Goal: Book appointment/travel/reservation

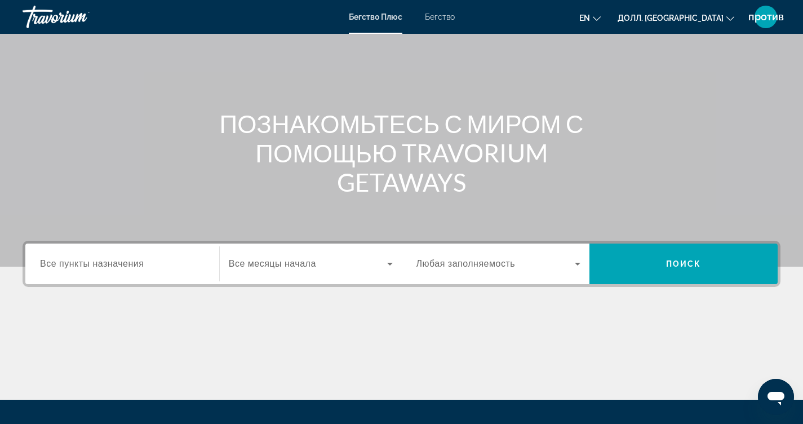
scroll to position [185, 0]
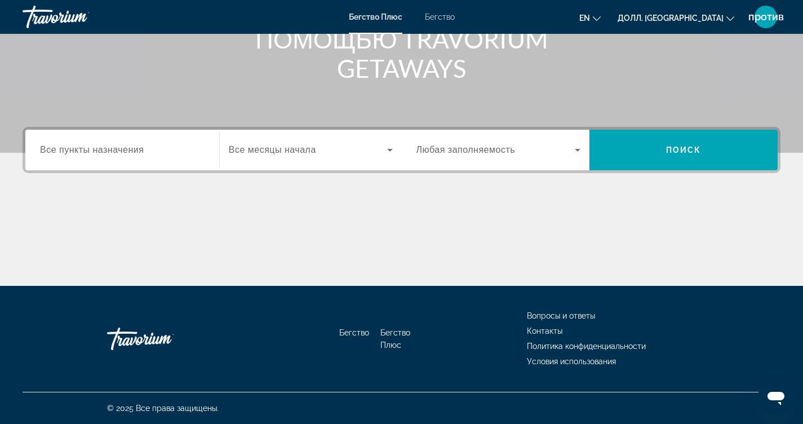
click at [389, 147] on icon "Виджет поиска" at bounding box center [390, 150] width 14 height 14
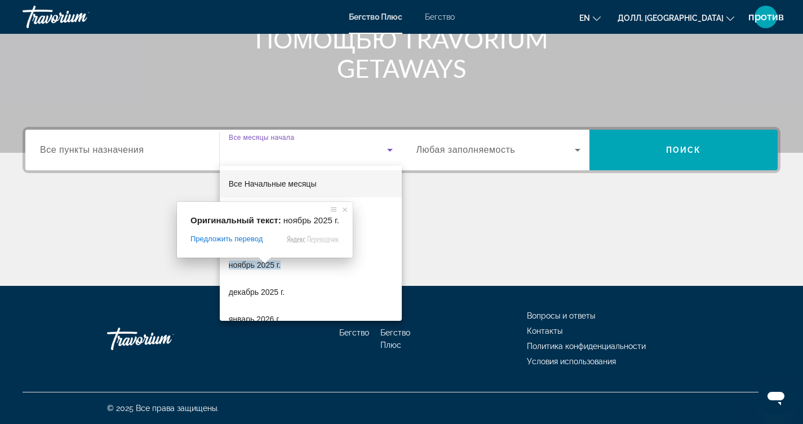
click at [265, 263] on span at bounding box center [264, 260] width 15 height 7
click at [273, 266] on ya-tr-span "ноябрь 2025 г." at bounding box center [255, 264] width 52 height 9
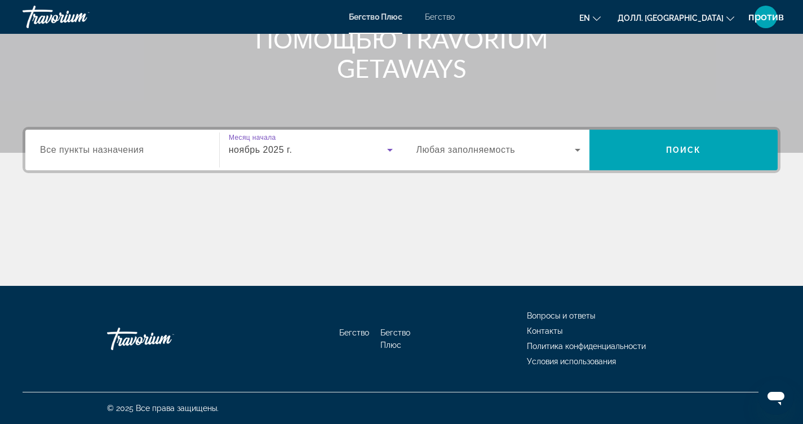
click at [578, 148] on icon "Виджет поиска" at bounding box center [578, 150] width 14 height 14
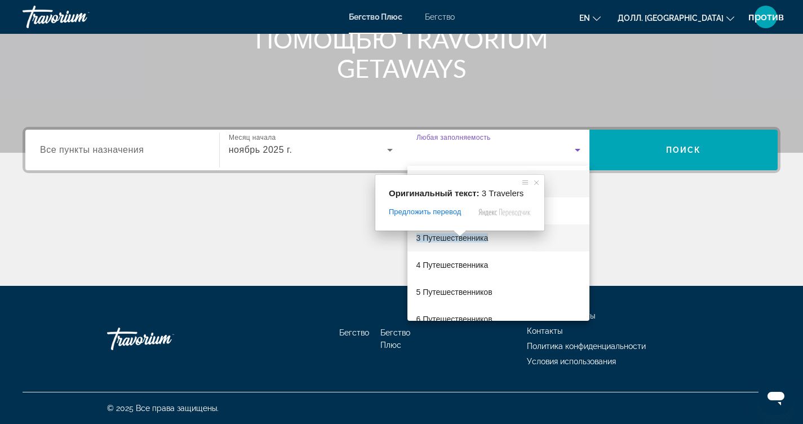
click at [459, 234] on span at bounding box center [459, 233] width 15 height 7
click at [452, 239] on ya-tr-span "3 Путешественника" at bounding box center [452, 237] width 72 height 9
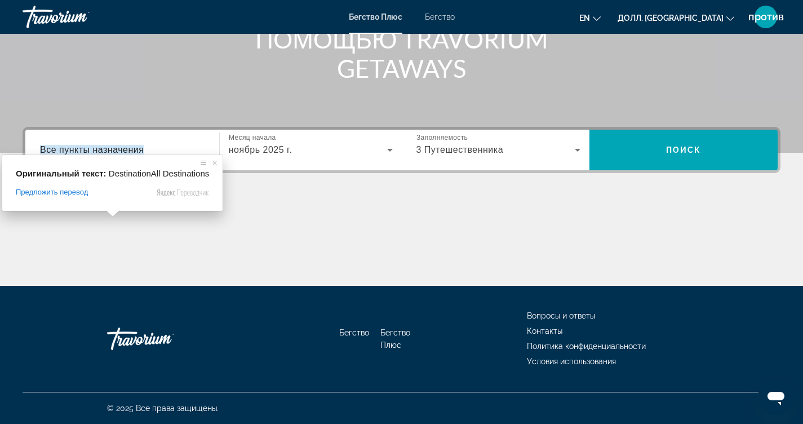
click at [122, 152] on ya-tr-span "Все пункты назначения" at bounding box center [92, 150] width 104 height 10
click at [122, 152] on input "Пункт назначения Все пункты назначения" at bounding box center [122, 151] width 164 height 14
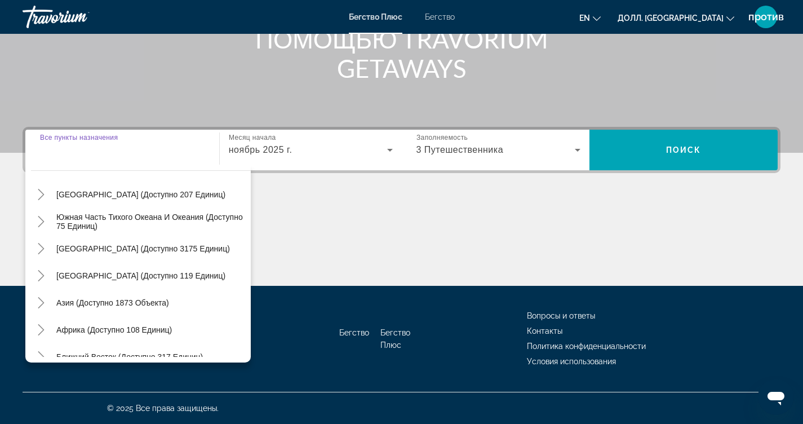
scroll to position [183, 0]
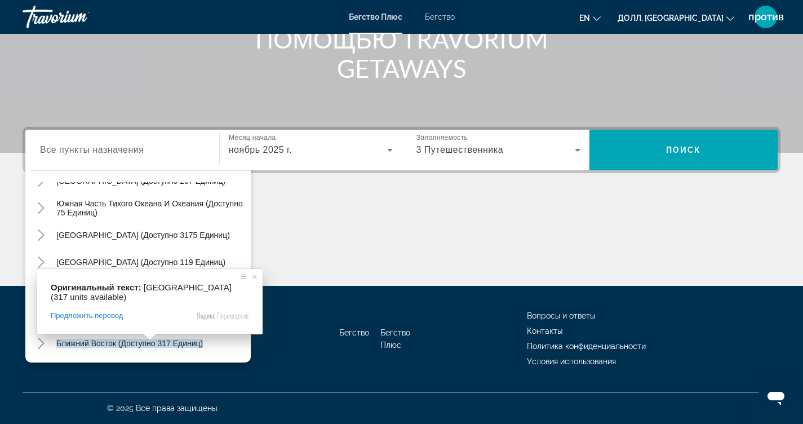
click at [148, 340] on span at bounding box center [150, 336] width 15 height 7
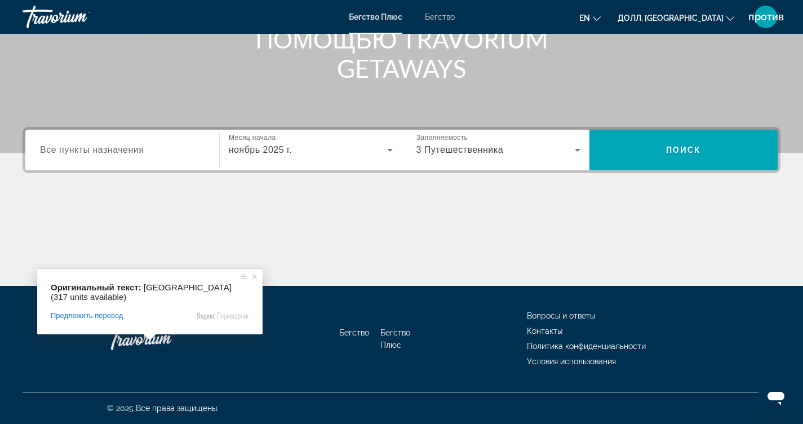
click at [112, 152] on ya-tr-span "Все пункты назначения" at bounding box center [92, 150] width 104 height 10
click at [112, 152] on input "Пункт назначения Все пункты назначения" at bounding box center [122, 151] width 164 height 14
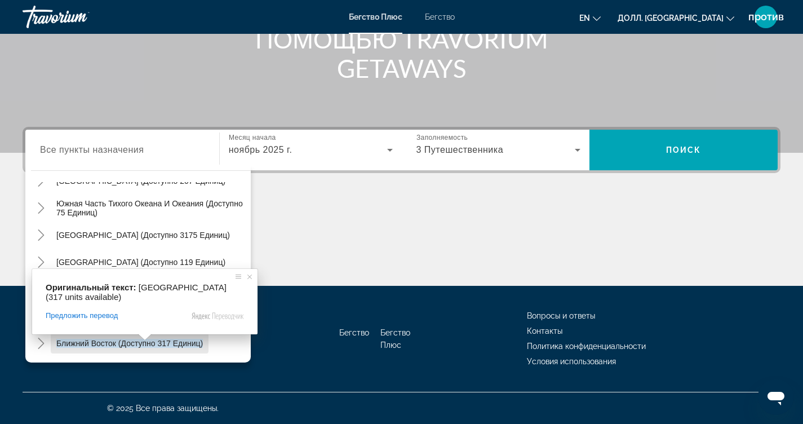
click at [144, 340] on span at bounding box center [144, 336] width 15 height 7
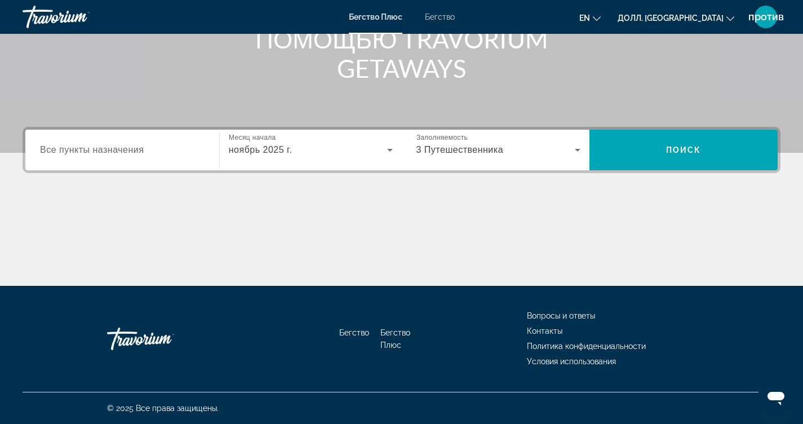
click at [174, 217] on div "Основное содержание" at bounding box center [402, 243] width 758 height 84
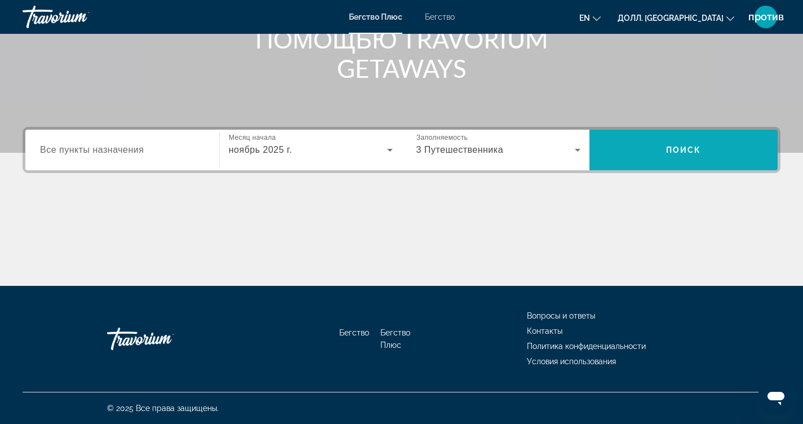
click at [659, 145] on span "Виджет поиска" at bounding box center [683, 149] width 188 height 27
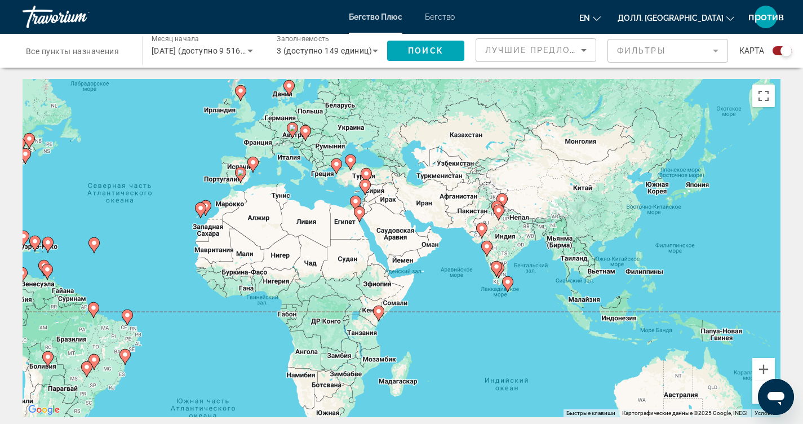
drag, startPoint x: 577, startPoint y: 319, endPoint x: 328, endPoint y: 281, distance: 251.9
click at [328, 281] on div "Чтобы активировать перетаскивание с помощью клавиатуры, нажмите Alt + Enter. По…" at bounding box center [402, 248] width 758 height 338
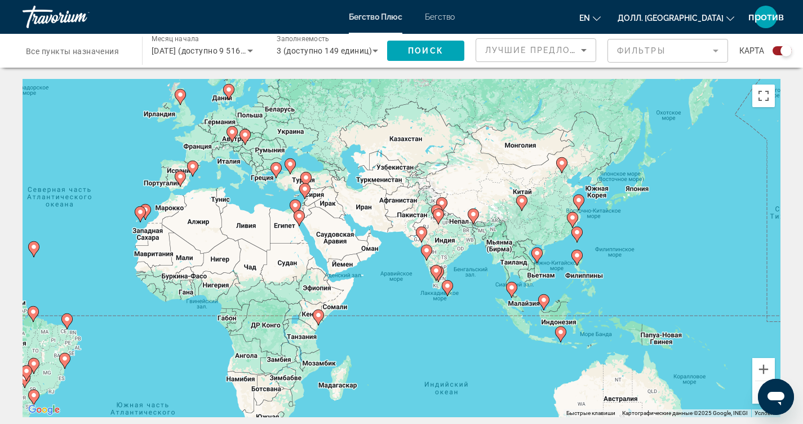
drag, startPoint x: 514, startPoint y: 301, endPoint x: 477, endPoint y: 305, distance: 37.9
click at [477, 305] on div "Чтобы активировать перетаскивание с помощью клавиатуры, нажмите Alt + Enter. По…" at bounding box center [402, 248] width 758 height 338
click at [763, 367] on button "Увеличить" at bounding box center [763, 369] width 23 height 23
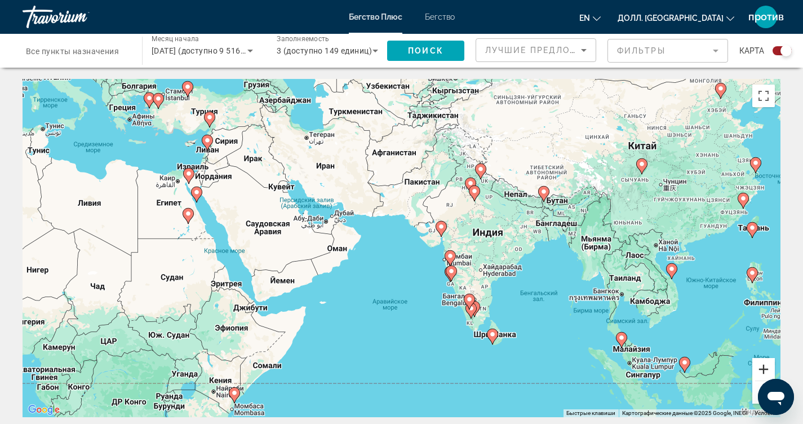
click at [763, 367] on button "Увеличить" at bounding box center [763, 369] width 23 height 23
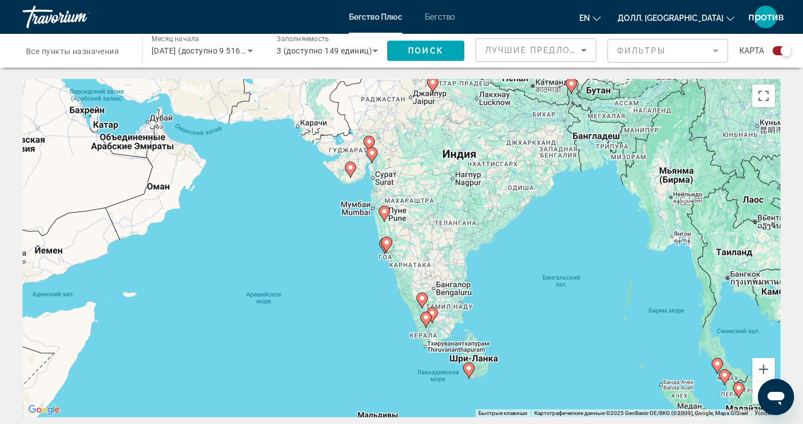
drag, startPoint x: 497, startPoint y: 331, endPoint x: 381, endPoint y: 267, distance: 132.9
click at [381, 267] on div "Чтобы активировать перетаскивание с помощью клавиатуры, нажмите Alt + Enter. По…" at bounding box center [402, 248] width 758 height 338
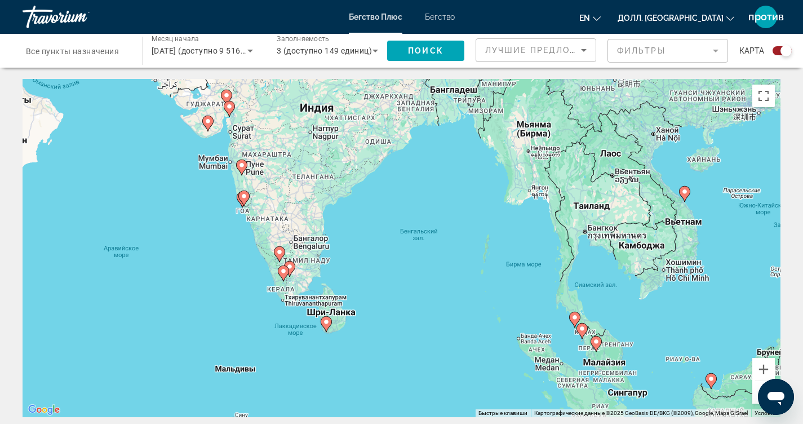
drag, startPoint x: 541, startPoint y: 312, endPoint x: 395, endPoint y: 265, distance: 152.7
click at [395, 265] on div "Чтобы активировать перетаскивание с помощью клавиатуры, нажмите Alt + Enter. По…" at bounding box center [402, 248] width 758 height 338
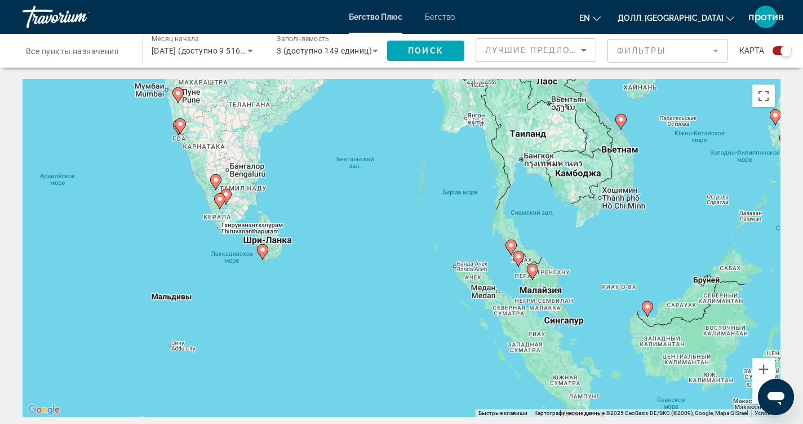
drag, startPoint x: 516, startPoint y: 313, endPoint x: 451, endPoint y: 240, distance: 97.4
click at [451, 240] on div "Чтобы активировать перетаскивание с помощью клавиатуры, нажмите Alt + Enter. По…" at bounding box center [402, 248] width 758 height 338
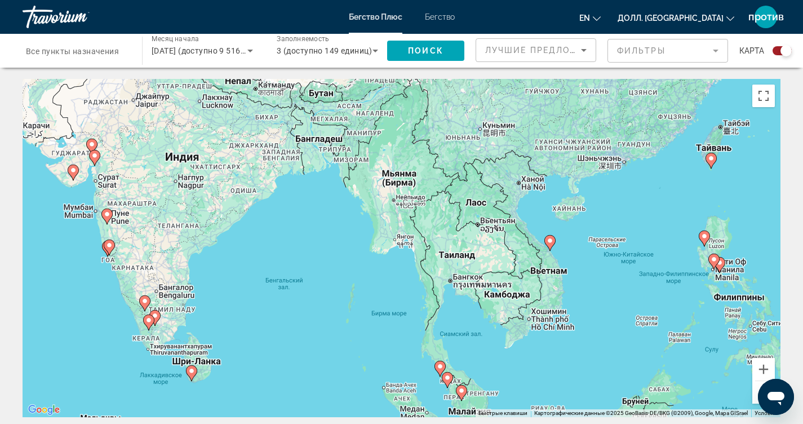
drag, startPoint x: 666, startPoint y: 295, endPoint x: 589, endPoint y: 420, distance: 147.4
click at [549, 245] on icon "Основное содержание" at bounding box center [549, 242] width 10 height 15
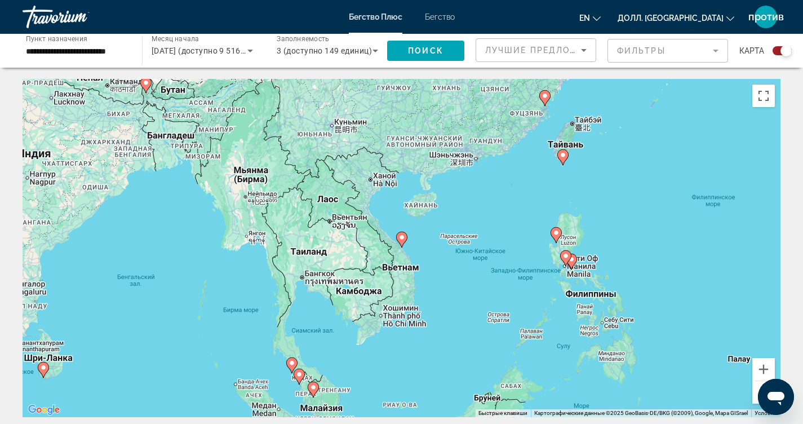
click at [402, 238] on image "Основное содержание" at bounding box center [401, 237] width 7 height 7
type input "**********"
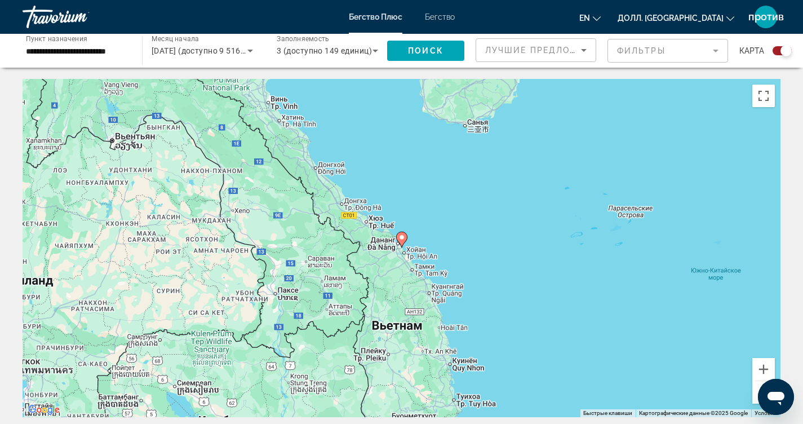
click at [402, 240] on image "Основное содержание" at bounding box center [401, 237] width 7 height 7
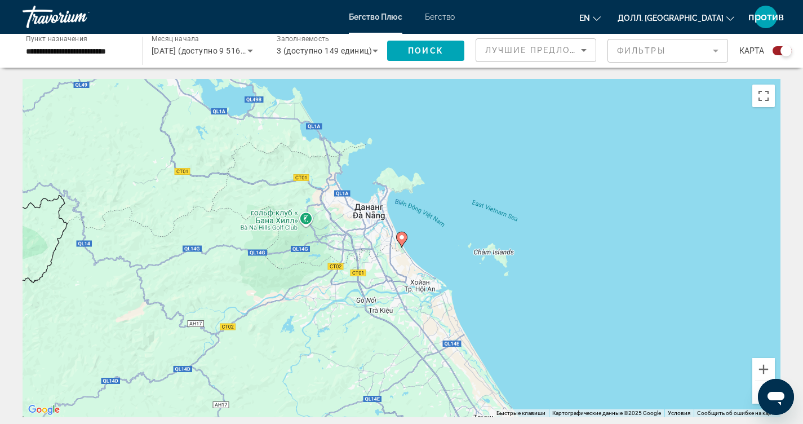
click at [402, 240] on image "Основное содержание" at bounding box center [401, 237] width 7 height 7
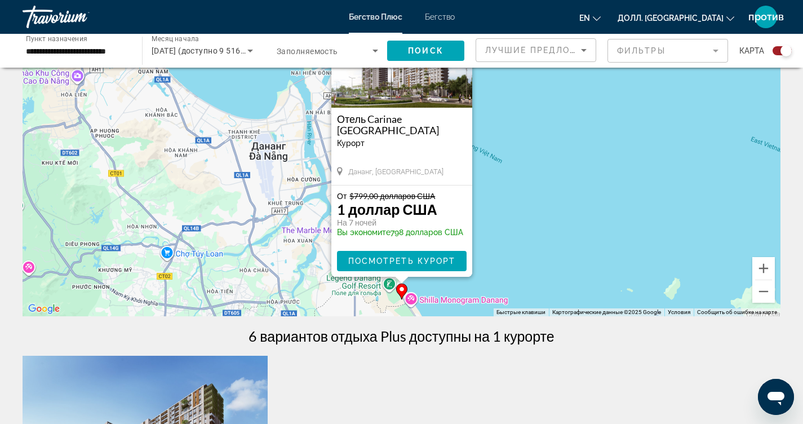
scroll to position [113, 0]
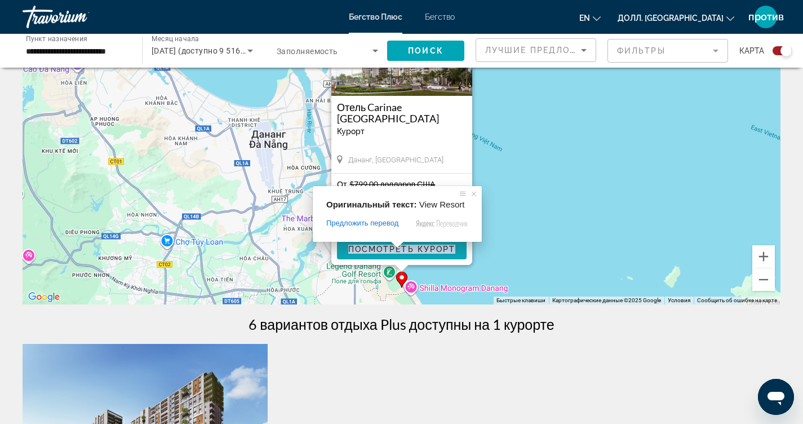
click at [400, 247] on span at bounding box center [397, 244] width 15 height 7
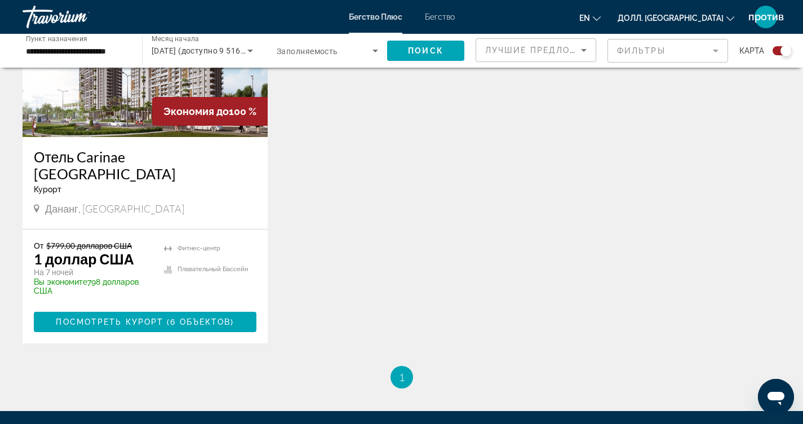
scroll to position [507, 0]
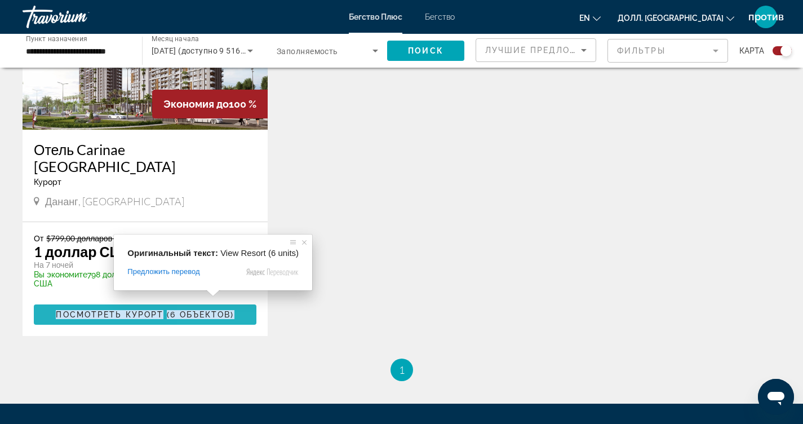
click at [208, 310] on ya-tr-span "6 объектов" at bounding box center [200, 314] width 60 height 9
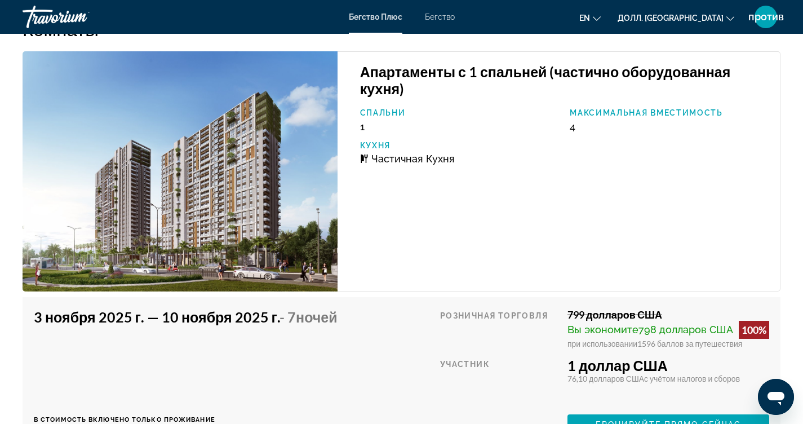
scroll to position [1670, 0]
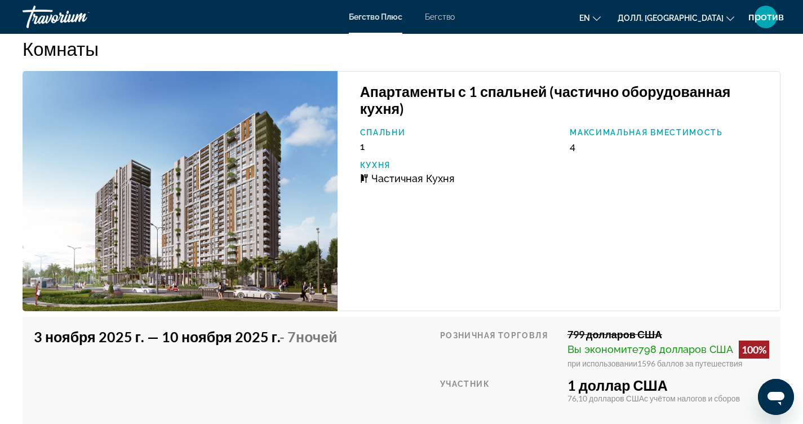
click at [224, 193] on img "Основное содержание" at bounding box center [180, 191] width 315 height 240
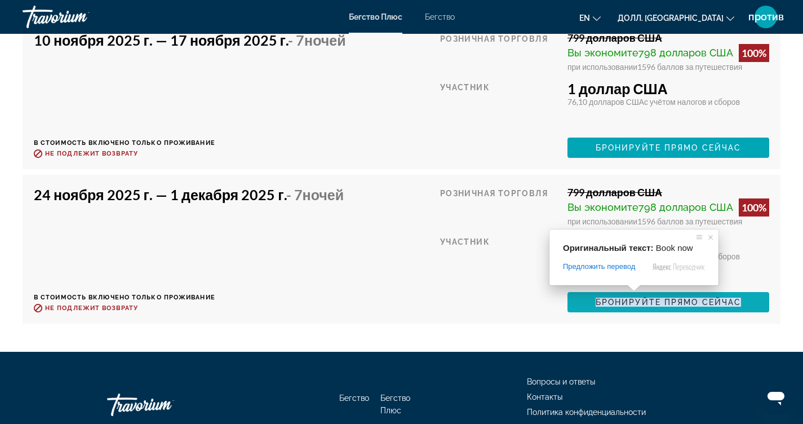
scroll to position [2064, 0]
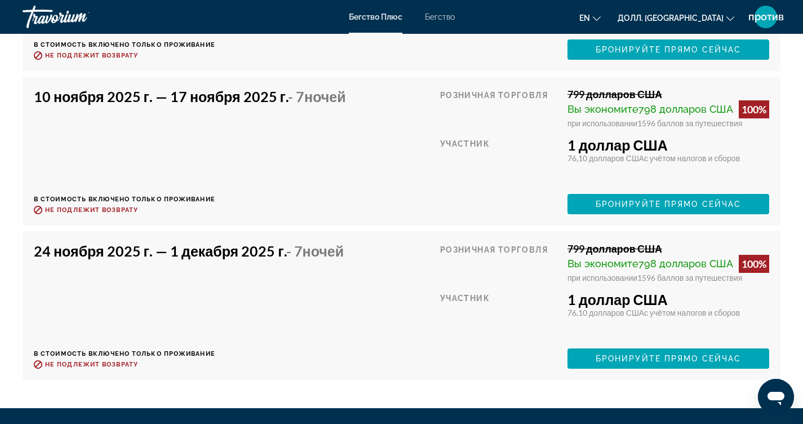
click at [610, 354] on ya-tr-span "Бронируйте прямо сейчас" at bounding box center [667, 358] width 145 height 9
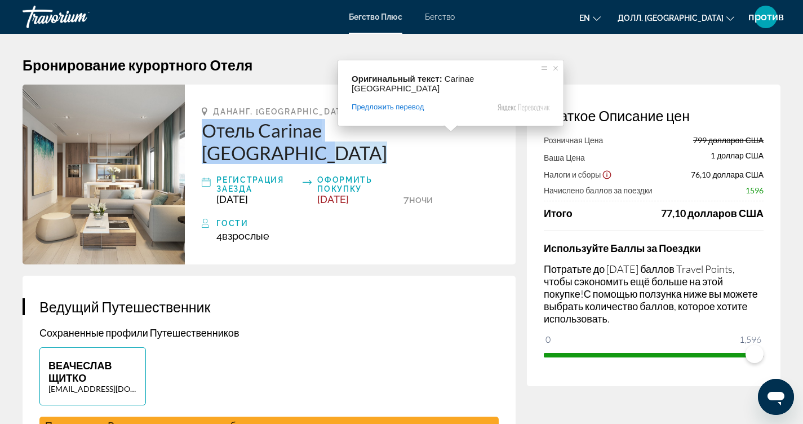
drag, startPoint x: 215, startPoint y: 127, endPoint x: 437, endPoint y: 139, distance: 222.8
click at [437, 139] on div "Дананг, [GEOGRAPHIC_DATA] Отель Carinae [GEOGRAPHIC_DATA] Регистрация заезда [D…" at bounding box center [350, 174] width 331 height 180
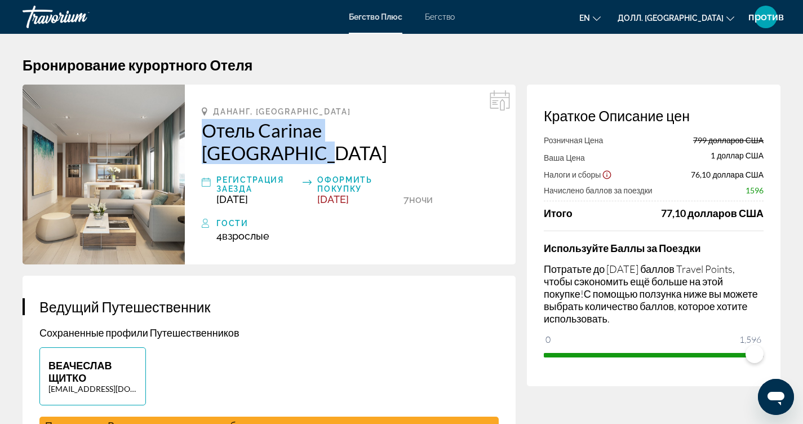
copy ya-tr-span "Отель Carinae [GEOGRAPHIC_DATA]"
